Goal: Transaction & Acquisition: Purchase product/service

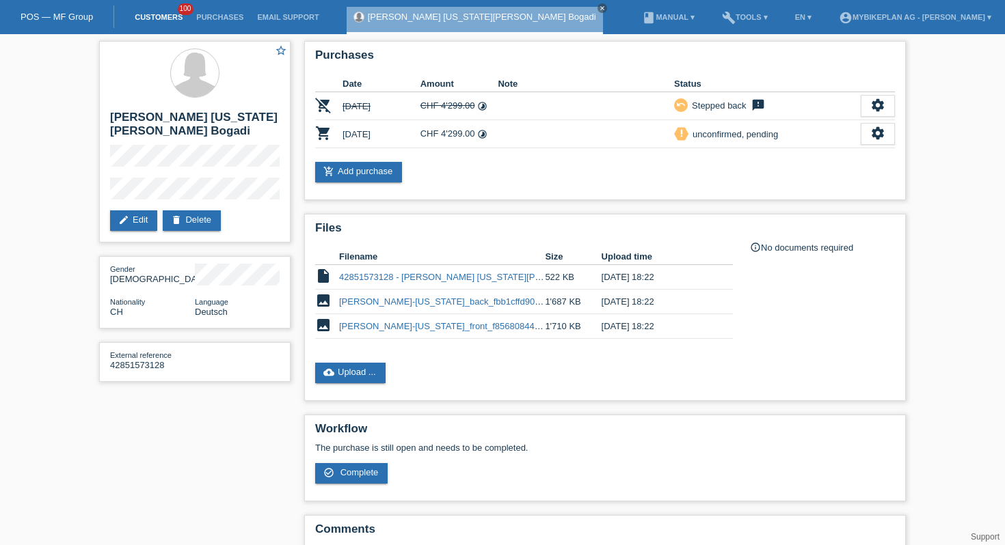
click at [152, 16] on link "Customers" at bounding box center [159, 17] width 62 height 8
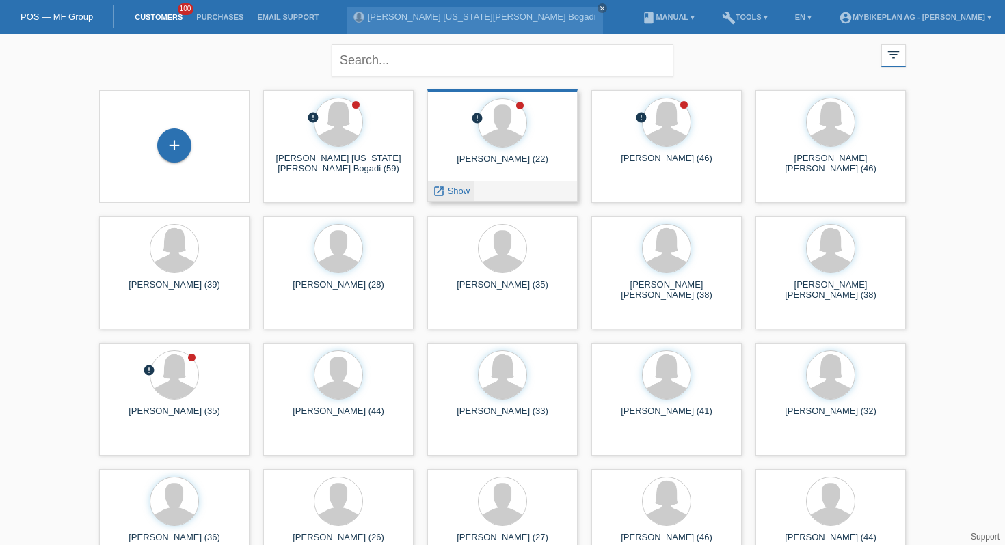
click at [467, 185] on div "launch Show" at bounding box center [451, 191] width 46 height 21
click at [465, 187] on span "Show" at bounding box center [459, 191] width 23 height 10
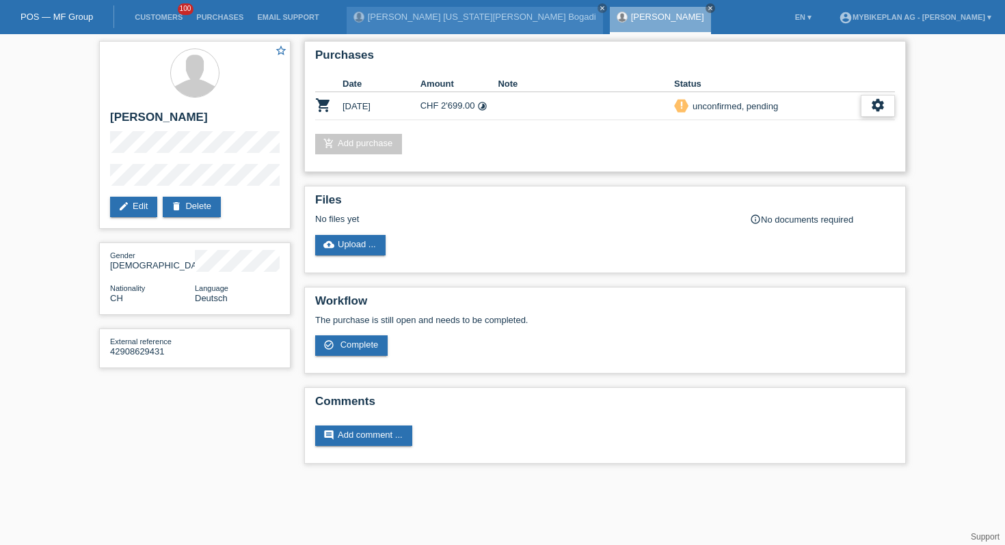
click at [875, 110] on icon "settings" at bounding box center [877, 105] width 15 height 15
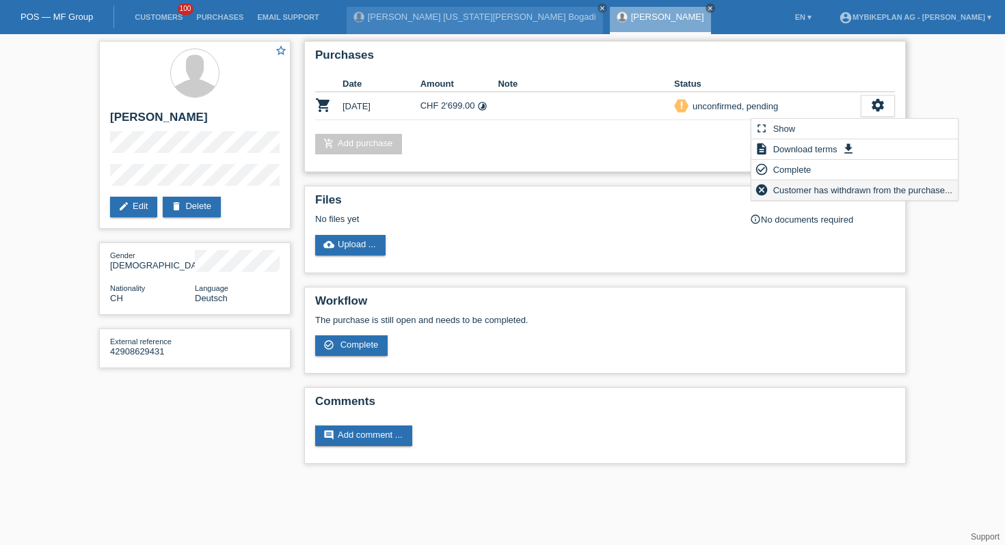
click at [795, 198] on span "Customer has withdrawn from the purchase..." at bounding box center [862, 190] width 183 height 16
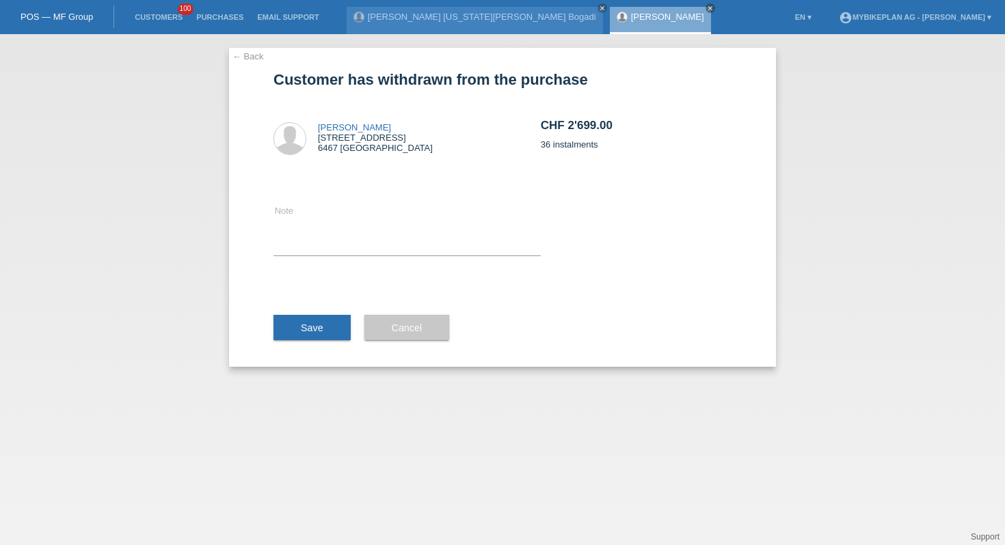
click at [474, 190] on div "Note" at bounding box center [406, 229] width 267 height 109
click at [448, 205] on textarea at bounding box center [406, 229] width 267 height 53
type textarea "ccc"
click at [316, 302] on div "Save" at bounding box center [311, 327] width 77 height 79
click at [311, 329] on span "Save" at bounding box center [312, 328] width 23 height 11
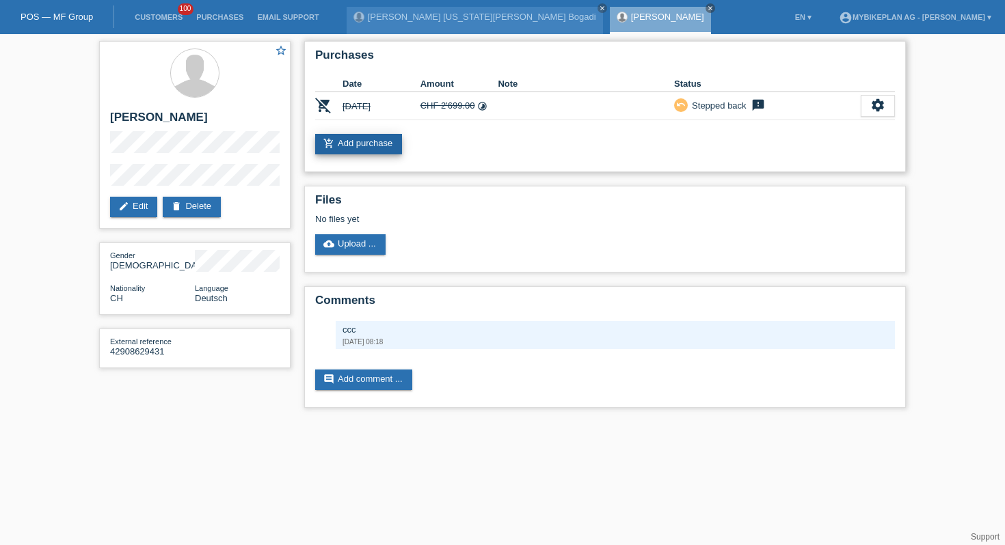
click at [366, 147] on link "add_shopping_cart Add purchase" at bounding box center [358, 144] width 87 height 21
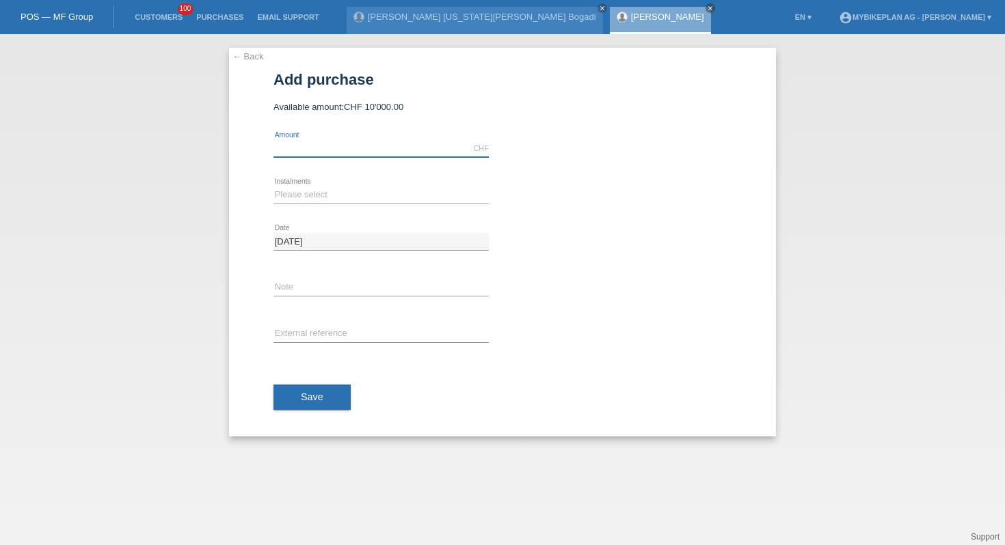
click at [361, 149] on input "text" at bounding box center [380, 148] width 215 height 17
type input "2499.00"
click at [354, 192] on select "Please select 6 instalments 12 instalments 18 instalments 24 instalments 36 ins…" at bounding box center [380, 195] width 215 height 16
select select "487"
click at [310, 334] on input "text" at bounding box center [380, 334] width 215 height 17
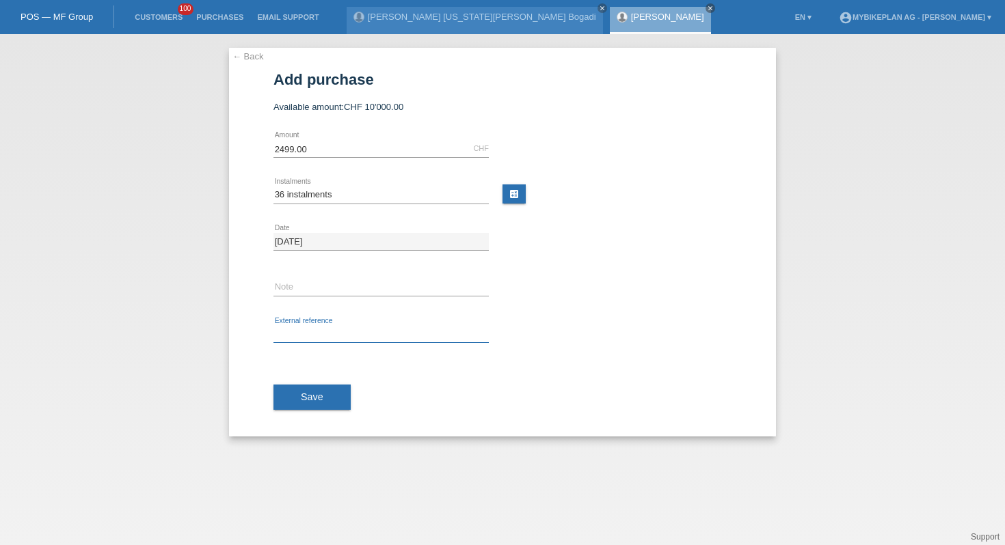
paste input "42908629431"
type input "42908629431"
click at [301, 383] on div "Save" at bounding box center [502, 397] width 458 height 79
click at [301, 399] on span "Save" at bounding box center [312, 397] width 23 height 11
